Goal: Find specific page/section: Find specific page/section

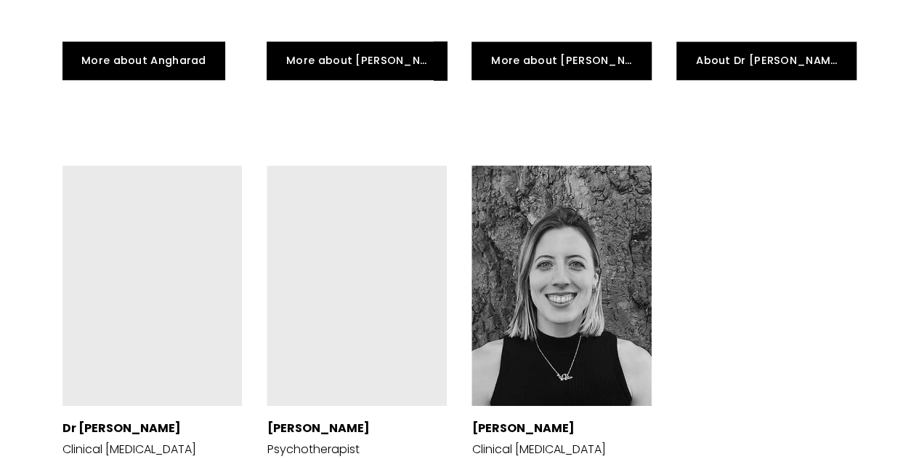
scroll to position [3479, 0]
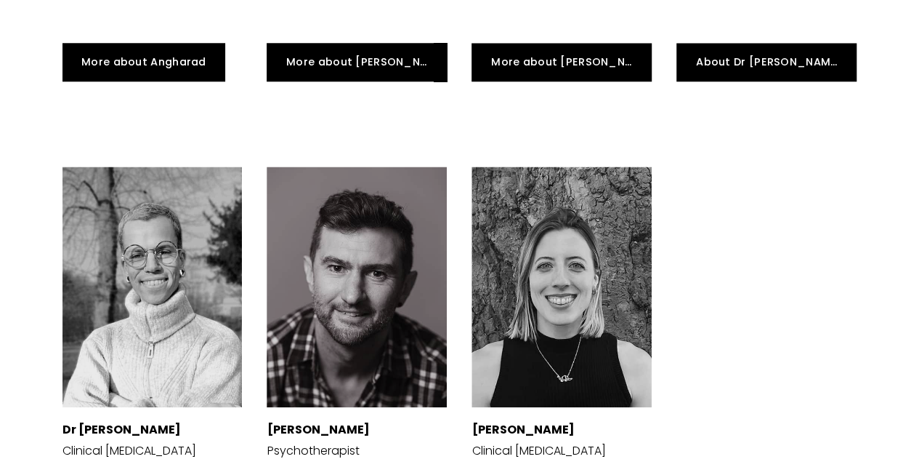
click at [145, 225] on div at bounding box center [152, 286] width 180 height 241
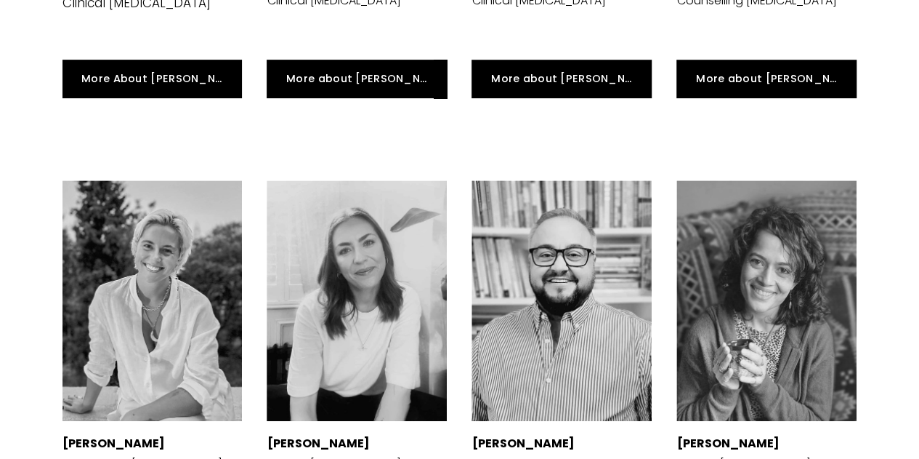
scroll to position [2999, 0]
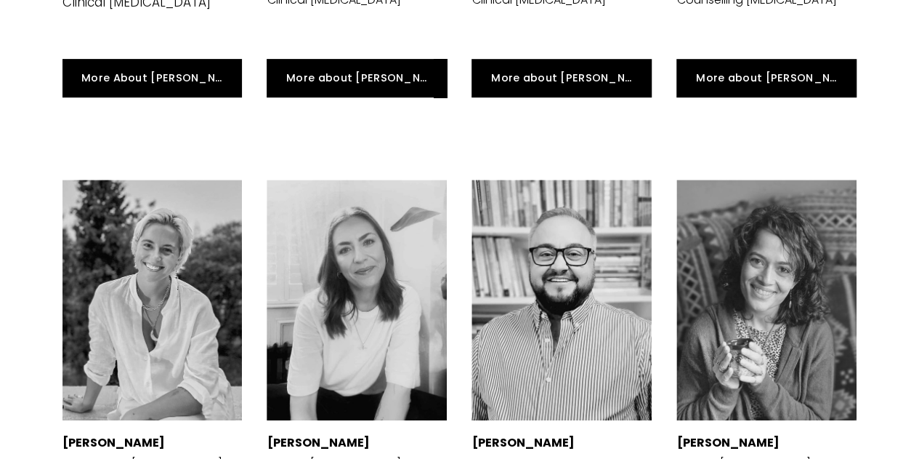
click at [659, 211] on div "Matei Dudu Psychotherapist" at bounding box center [561, 338] width 205 height 343
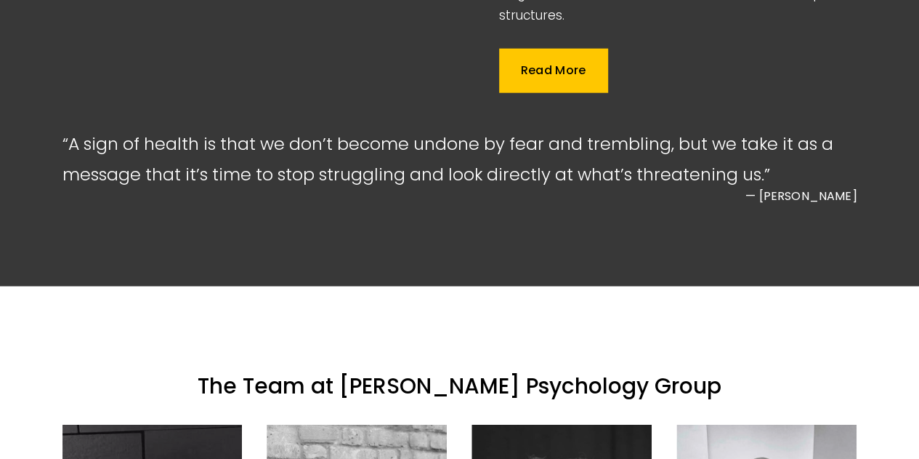
scroll to position [1820, 0]
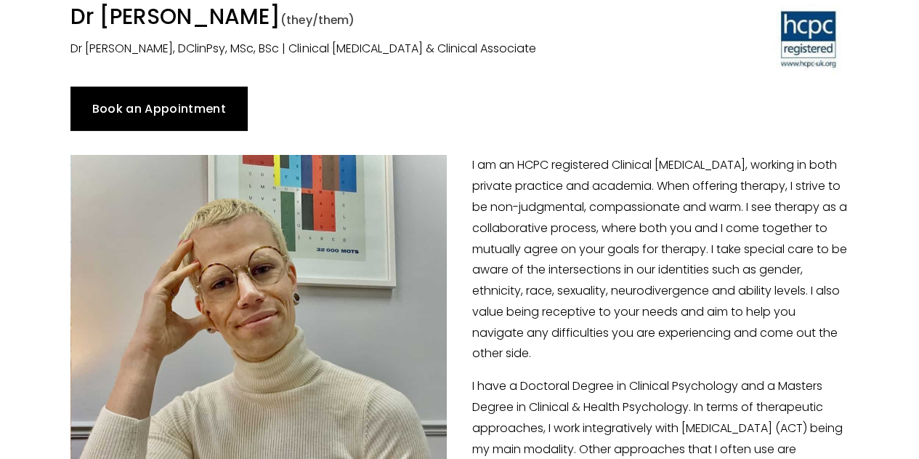
scroll to position [124, 0]
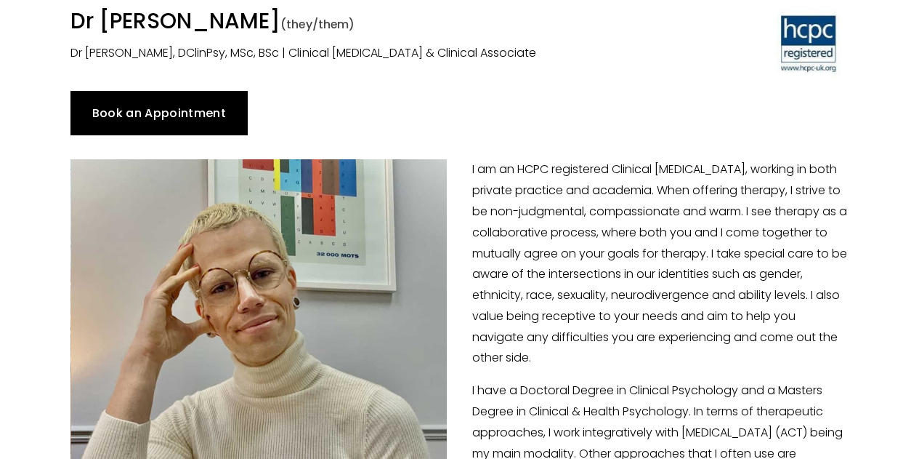
click at [523, 304] on p "I am an HCPC registered Clinical [MEDICAL_DATA], working in both private practi…" at bounding box center [459, 263] width 778 height 209
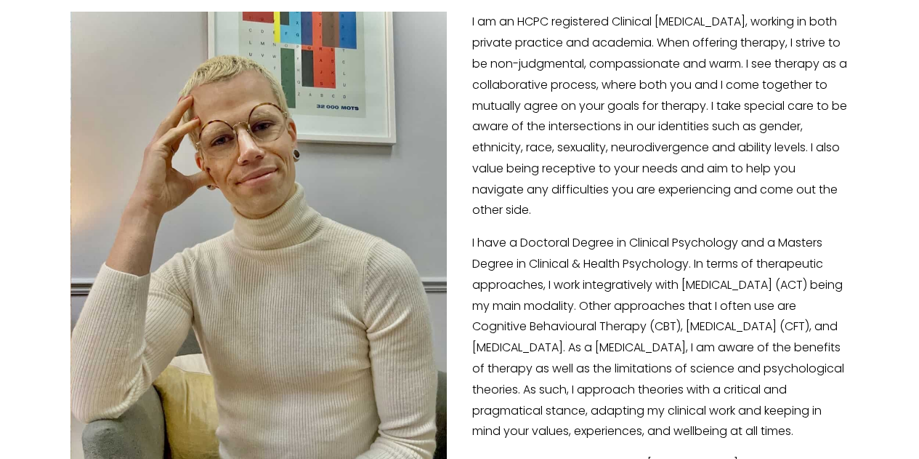
scroll to position [324, 0]
